Goal: Task Accomplishment & Management: Complete application form

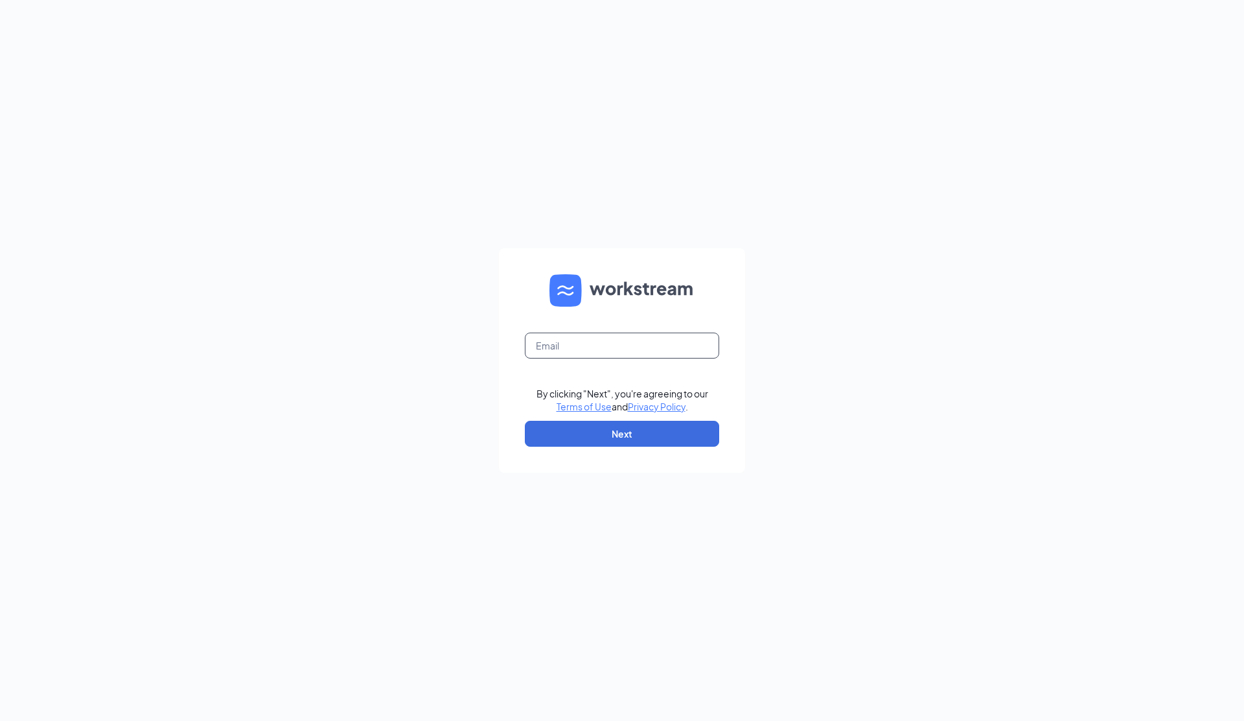
drag, startPoint x: 544, startPoint y: 340, endPoint x: 550, endPoint y: 342, distance: 6.8
click at [544, 340] on input "text" at bounding box center [622, 345] width 194 height 26
type input "sonya@teamshares.com"
click at [633, 432] on button "Next" at bounding box center [622, 434] width 194 height 26
